Goal: Information Seeking & Learning: Find specific page/section

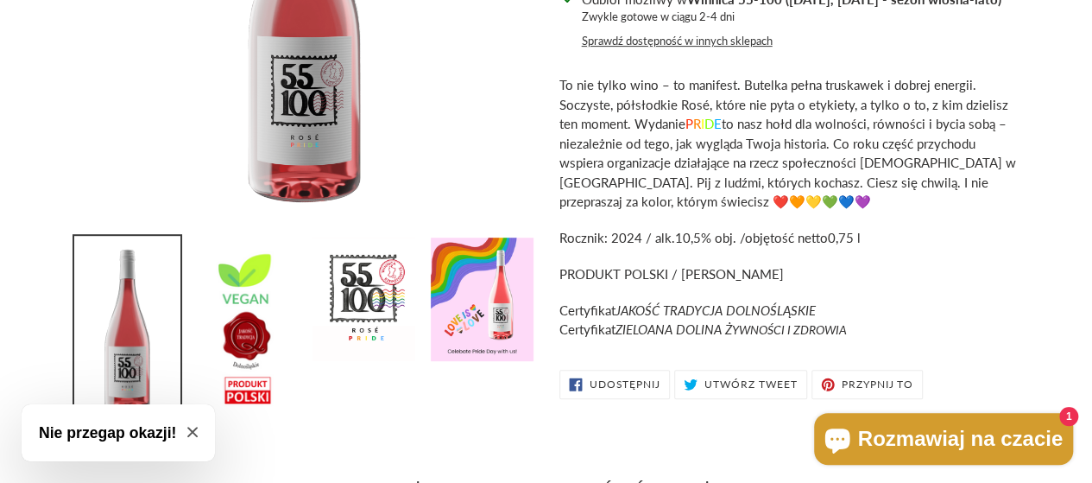
scroll to position [380, 0]
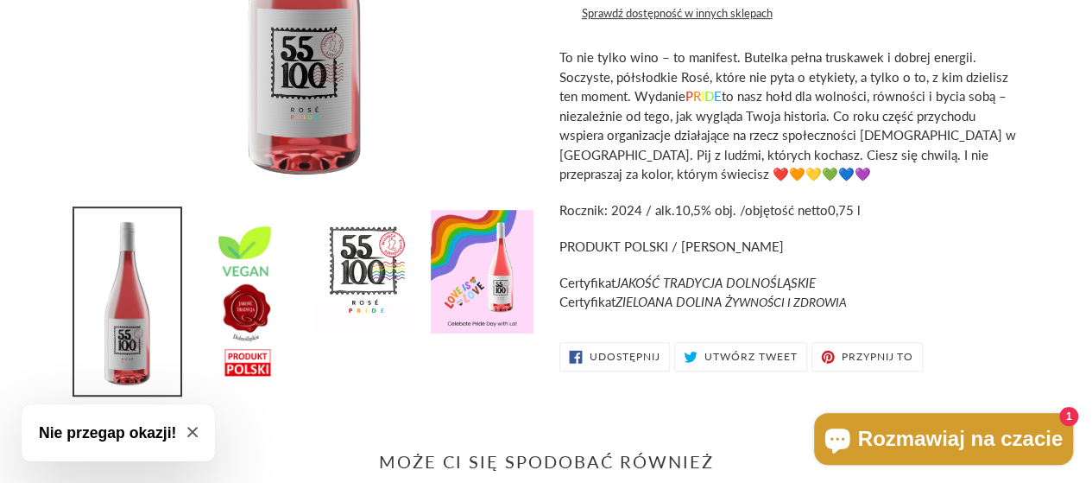
click at [770, 124] on p "To nie tylko wino – to manifest. Butelka pełna truskawek i dobrej energii. Socz…" at bounding box center [789, 115] width 458 height 136
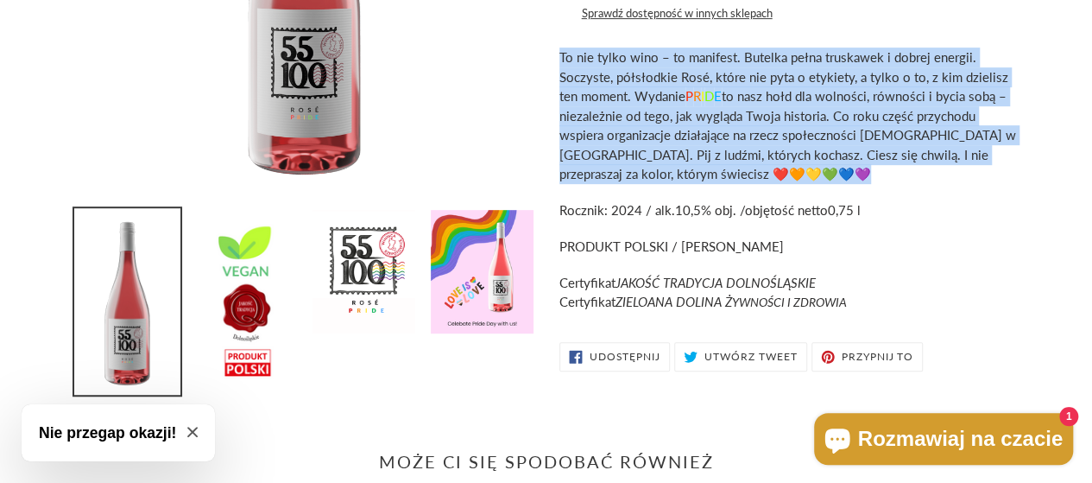
click at [770, 124] on p "To nie tylko wino – to manifest. Butelka pełna truskawek i dobrej energii. Socz…" at bounding box center [789, 115] width 458 height 136
click at [737, 151] on span "To nie tylko wino – to manifest. Butelka pełna truskawek i dobrej energii. Socz…" at bounding box center [788, 115] width 457 height 132
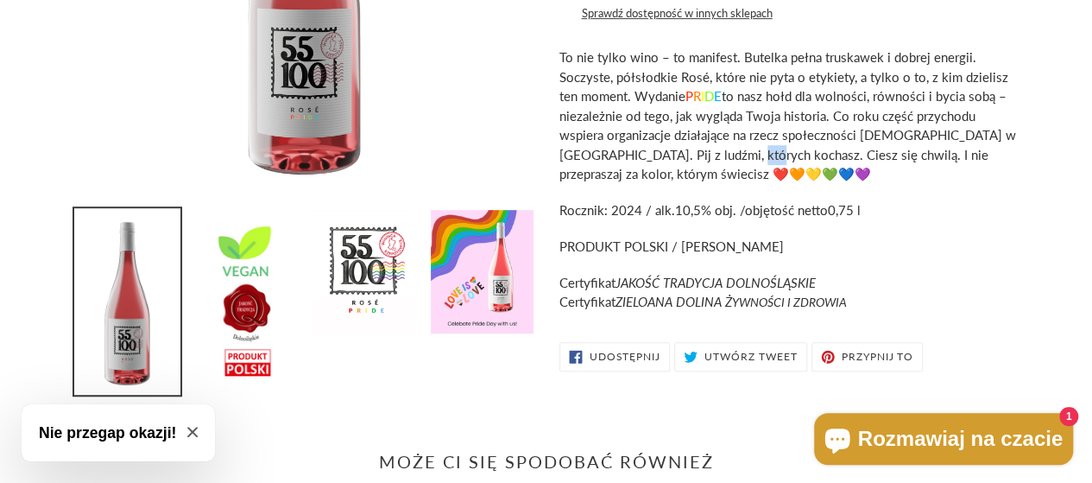
click at [737, 151] on span "To nie tylko wino – to manifest. Butelka pełna truskawek i dobrej energii. Socz…" at bounding box center [788, 115] width 457 height 132
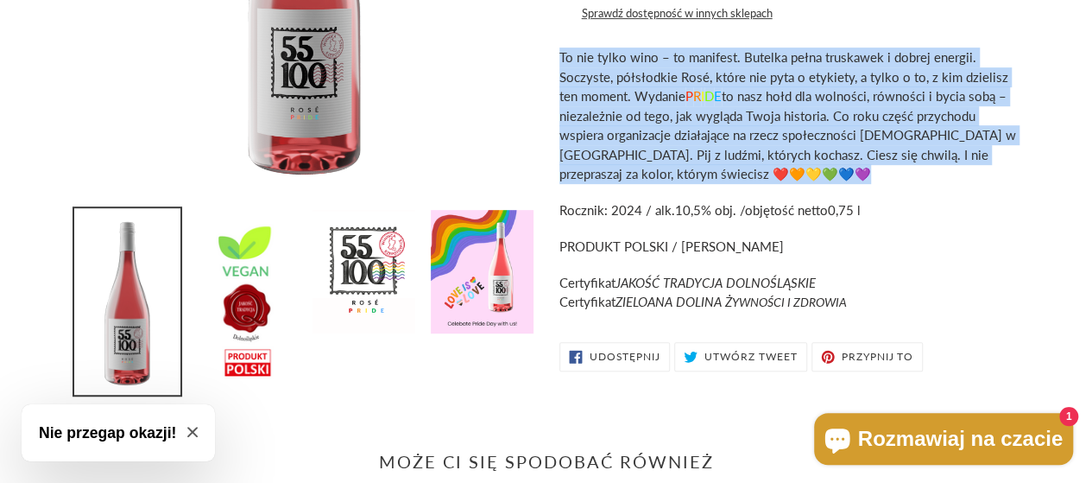
click at [737, 151] on span "To nie tylko wino – to manifest. Butelka pełna truskawek i dobrej energii. Socz…" at bounding box center [788, 115] width 457 height 132
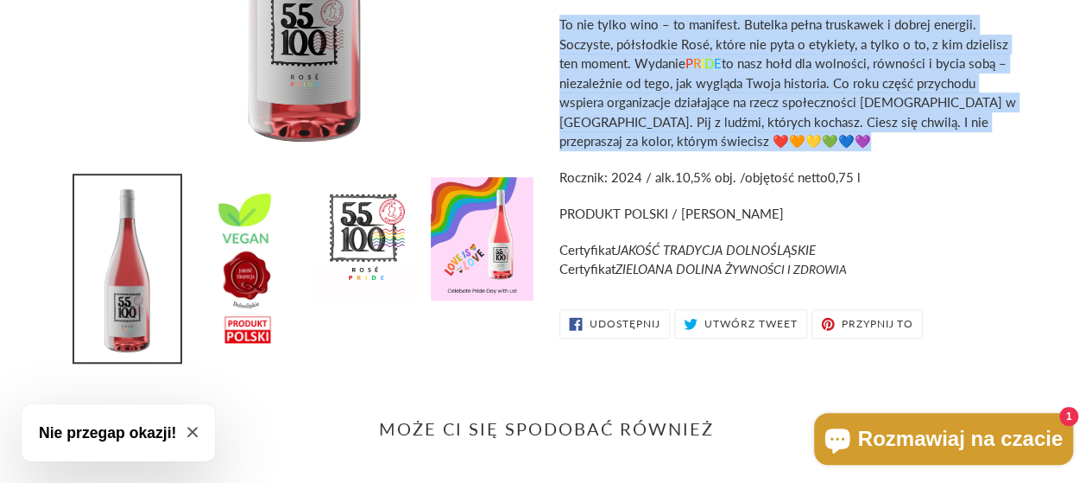
scroll to position [414, 0]
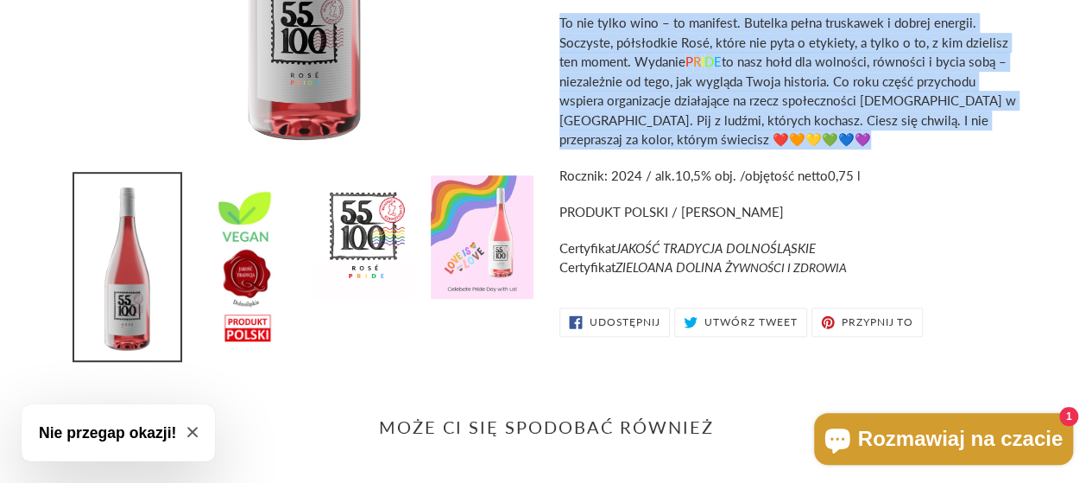
click at [510, 220] on img at bounding box center [482, 237] width 106 height 127
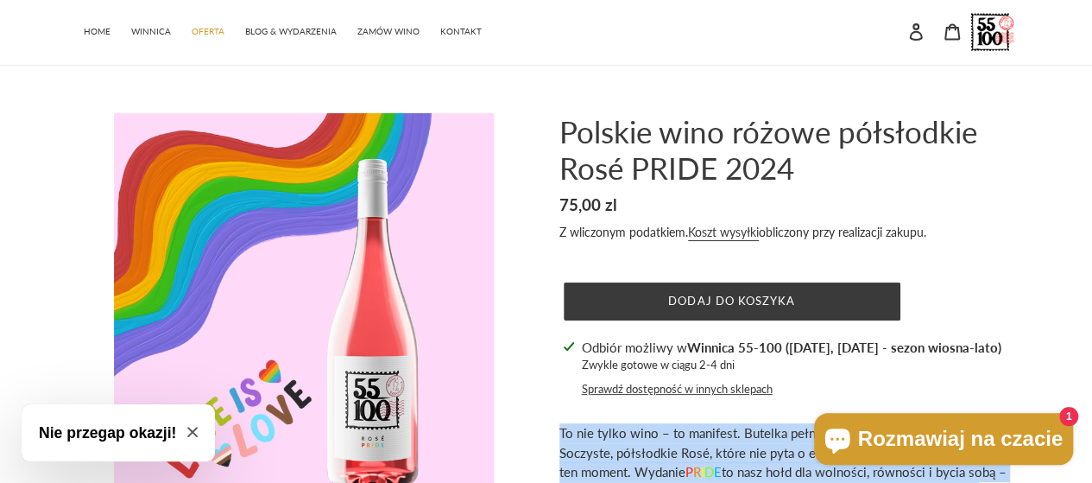
scroll to position [0, 0]
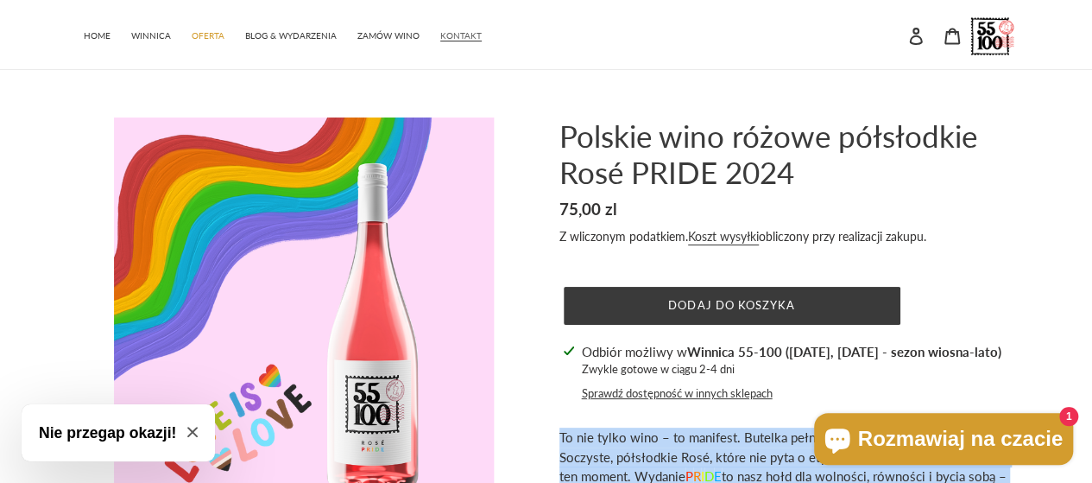
click at [452, 32] on span "KONTAKT" at bounding box center [460, 35] width 41 height 11
